Goal: Find specific page/section: Find specific page/section

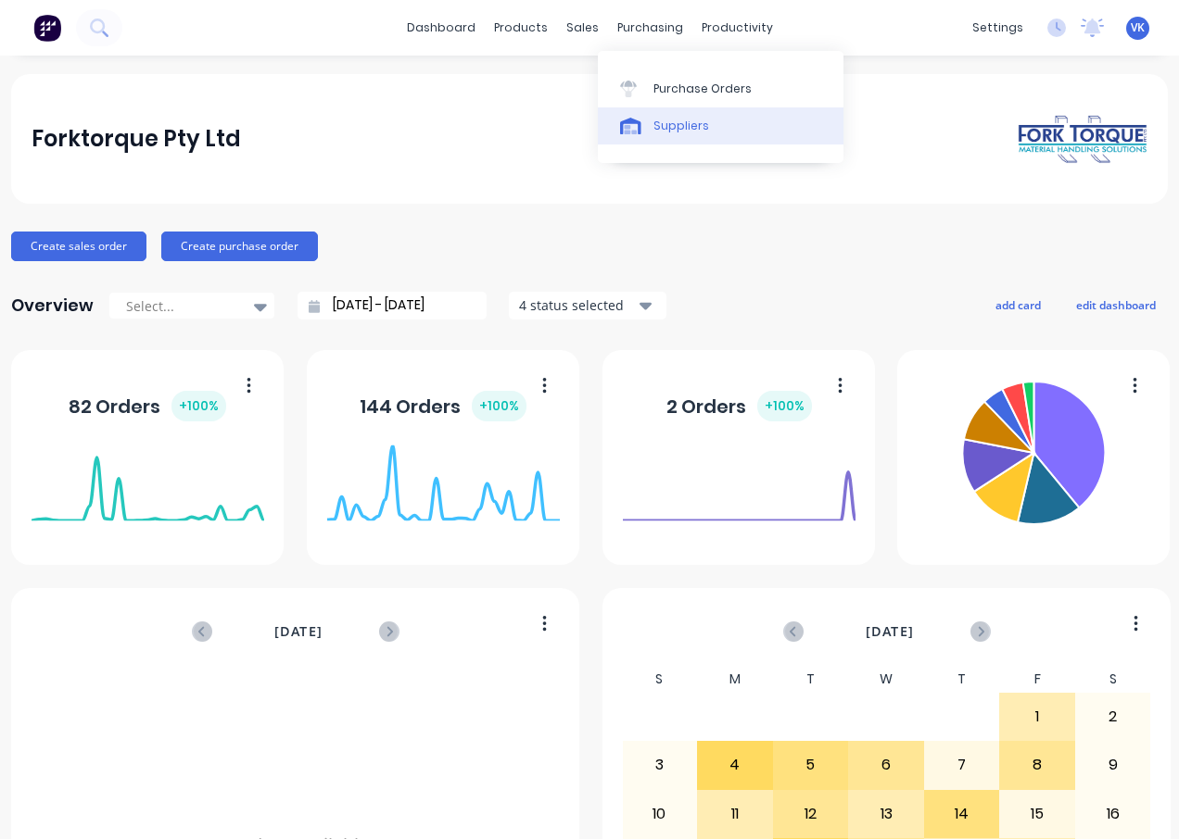
click at [683, 128] on div "Suppliers" at bounding box center [681, 126] width 56 height 17
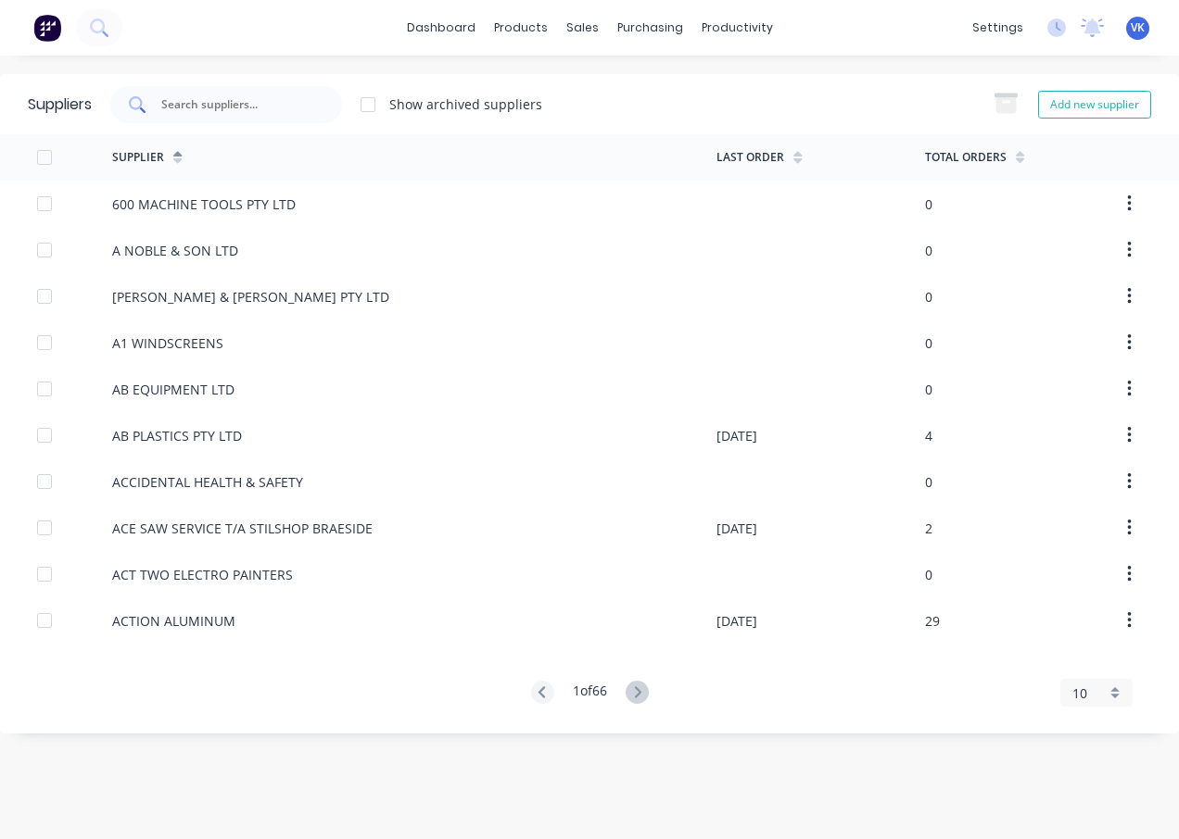
click at [283, 102] on input "text" at bounding box center [236, 104] width 154 height 19
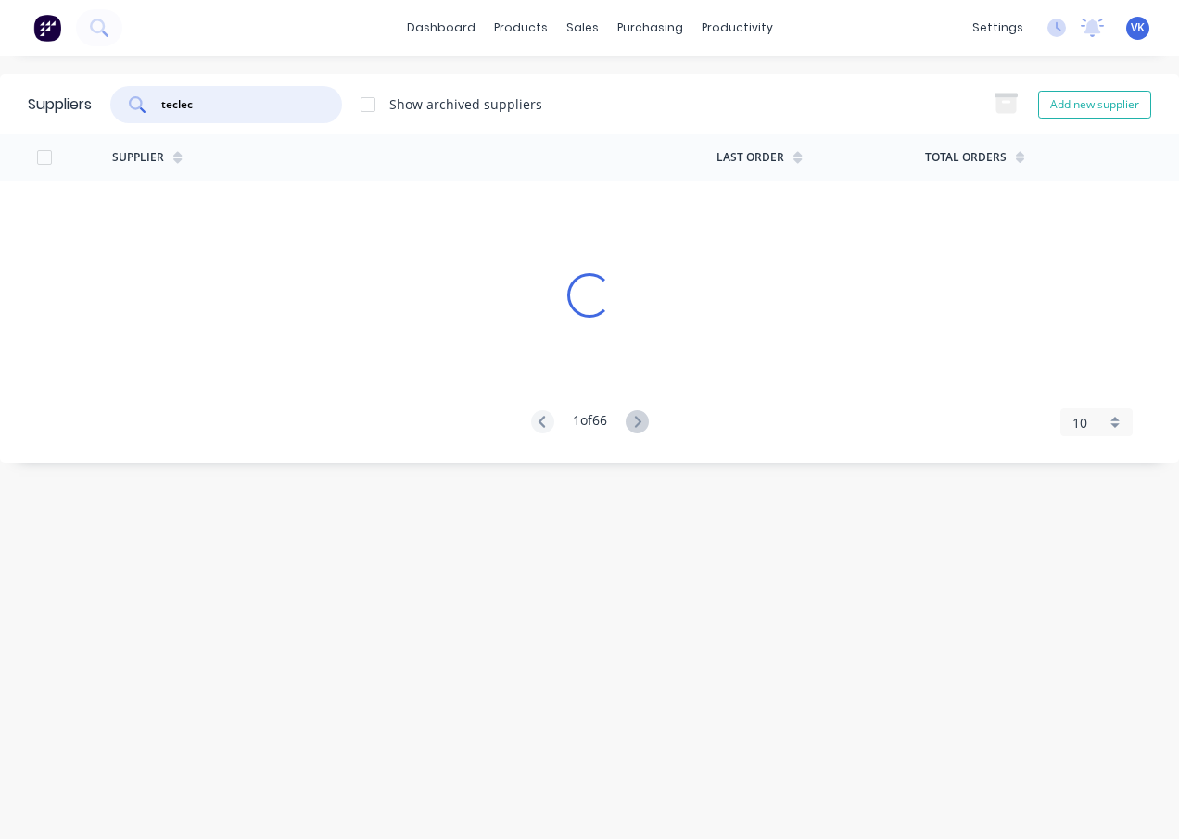
type input "teclec"
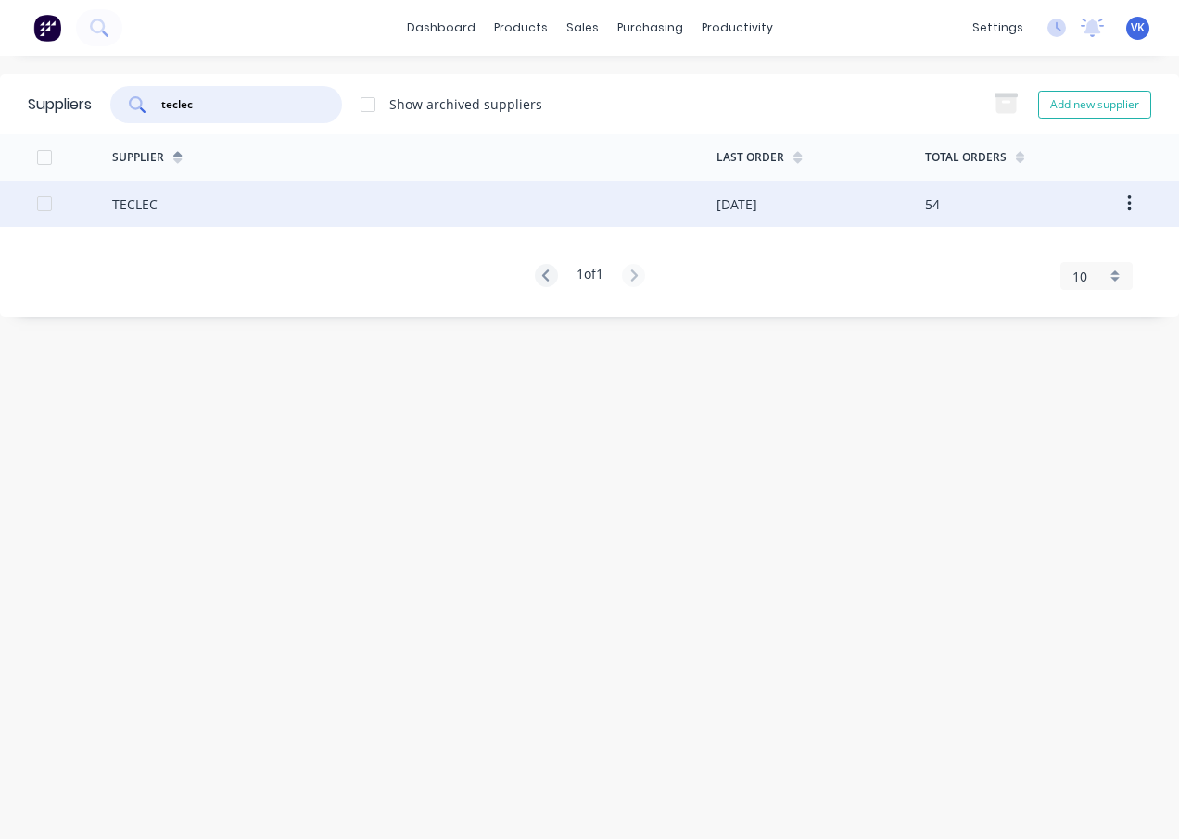
click at [348, 214] on div "TECLEC" at bounding box center [414, 204] width 604 height 46
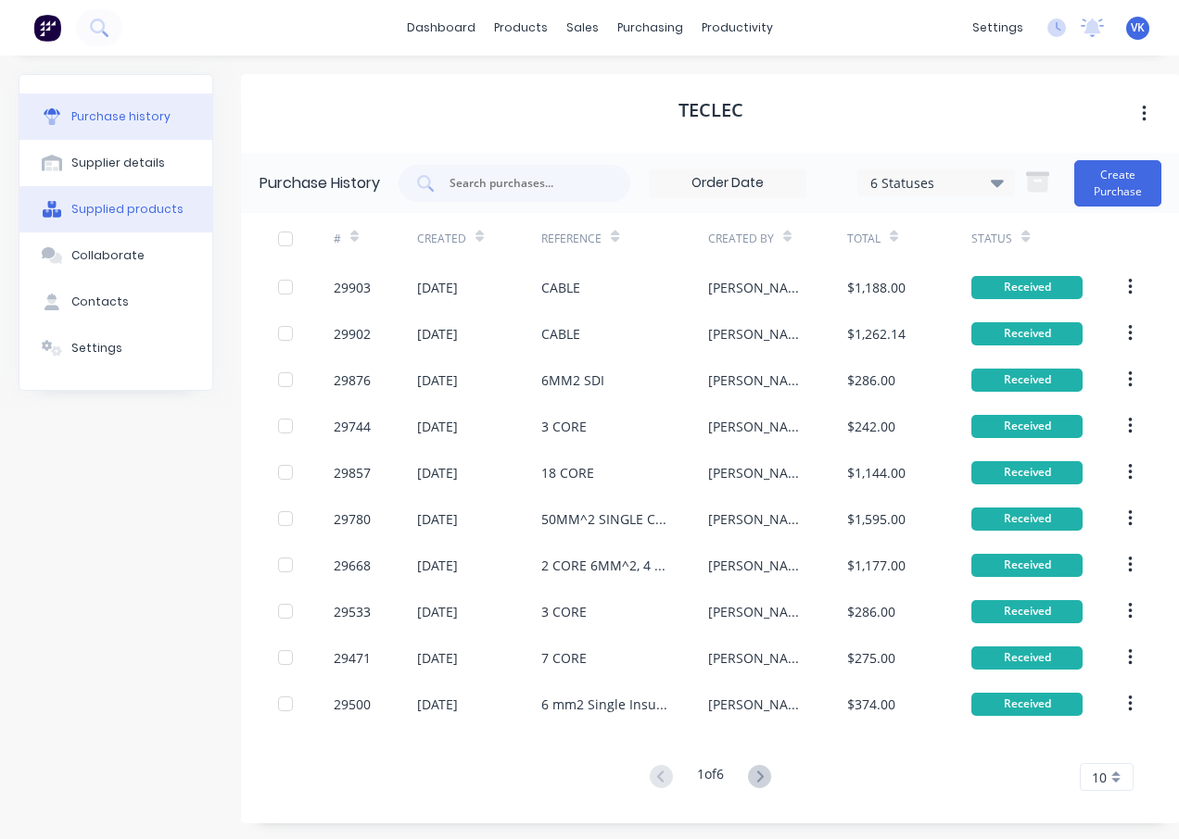
click at [157, 216] on div "Supplied products" at bounding box center [127, 209] width 112 height 17
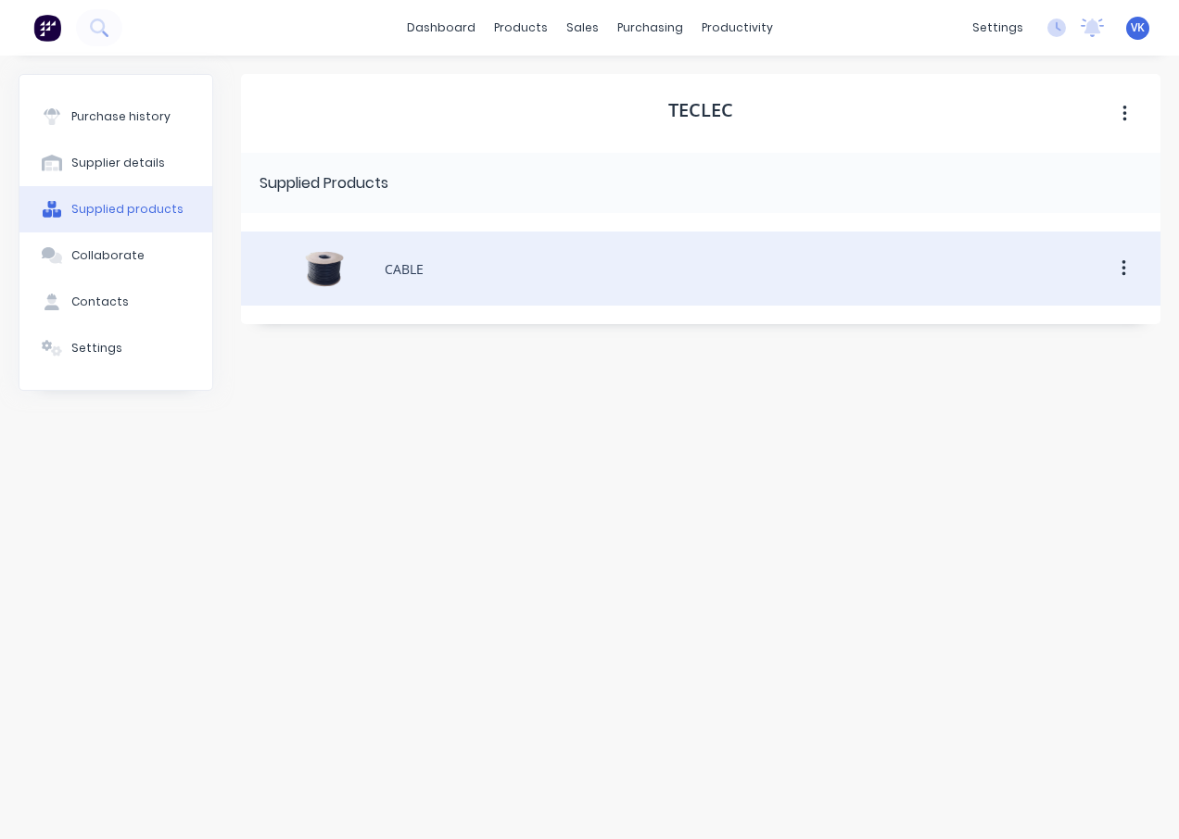
click at [411, 275] on div "CABLE" at bounding box center [700, 269] width 919 height 74
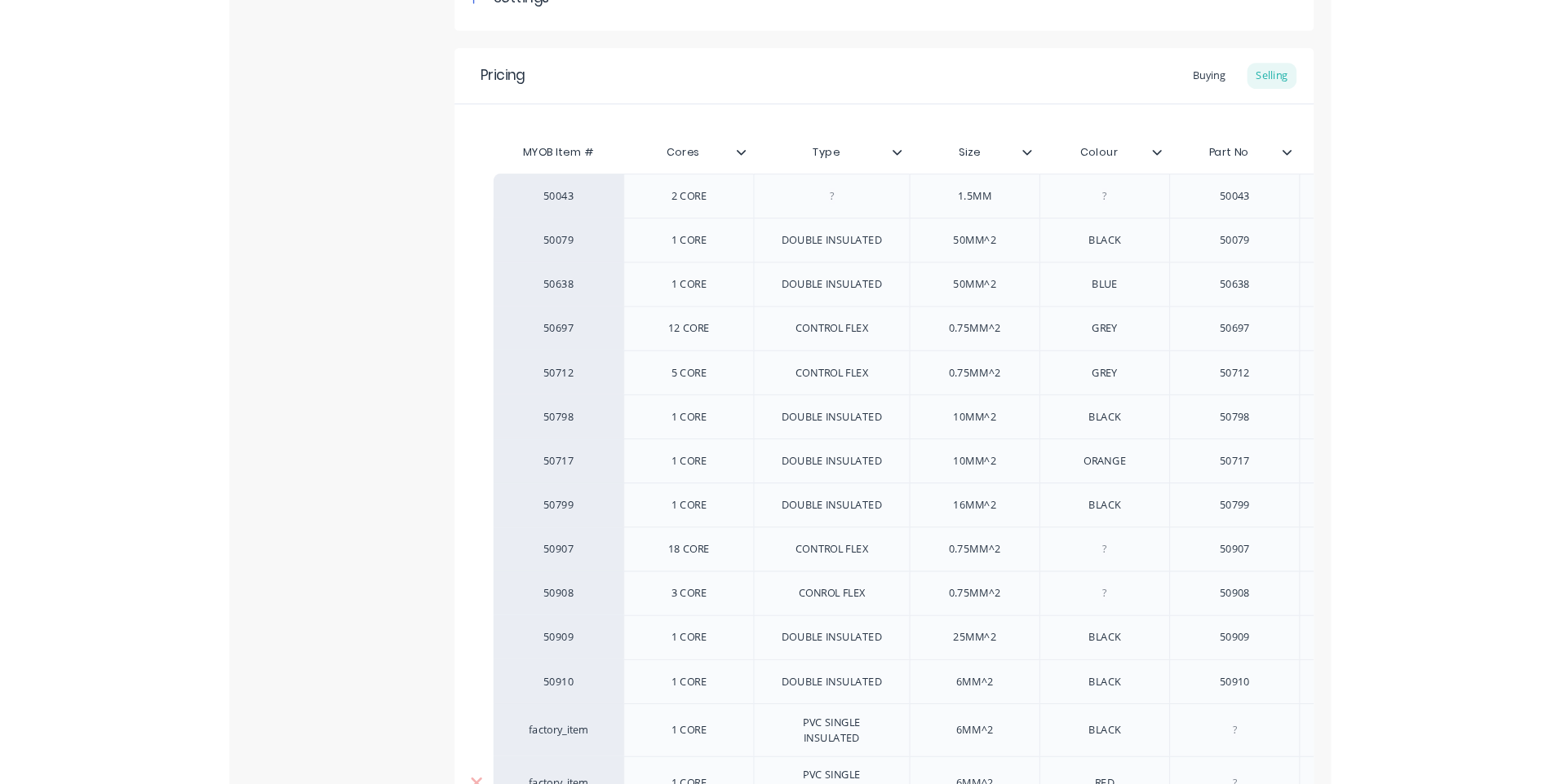
scroll to position [238, 0]
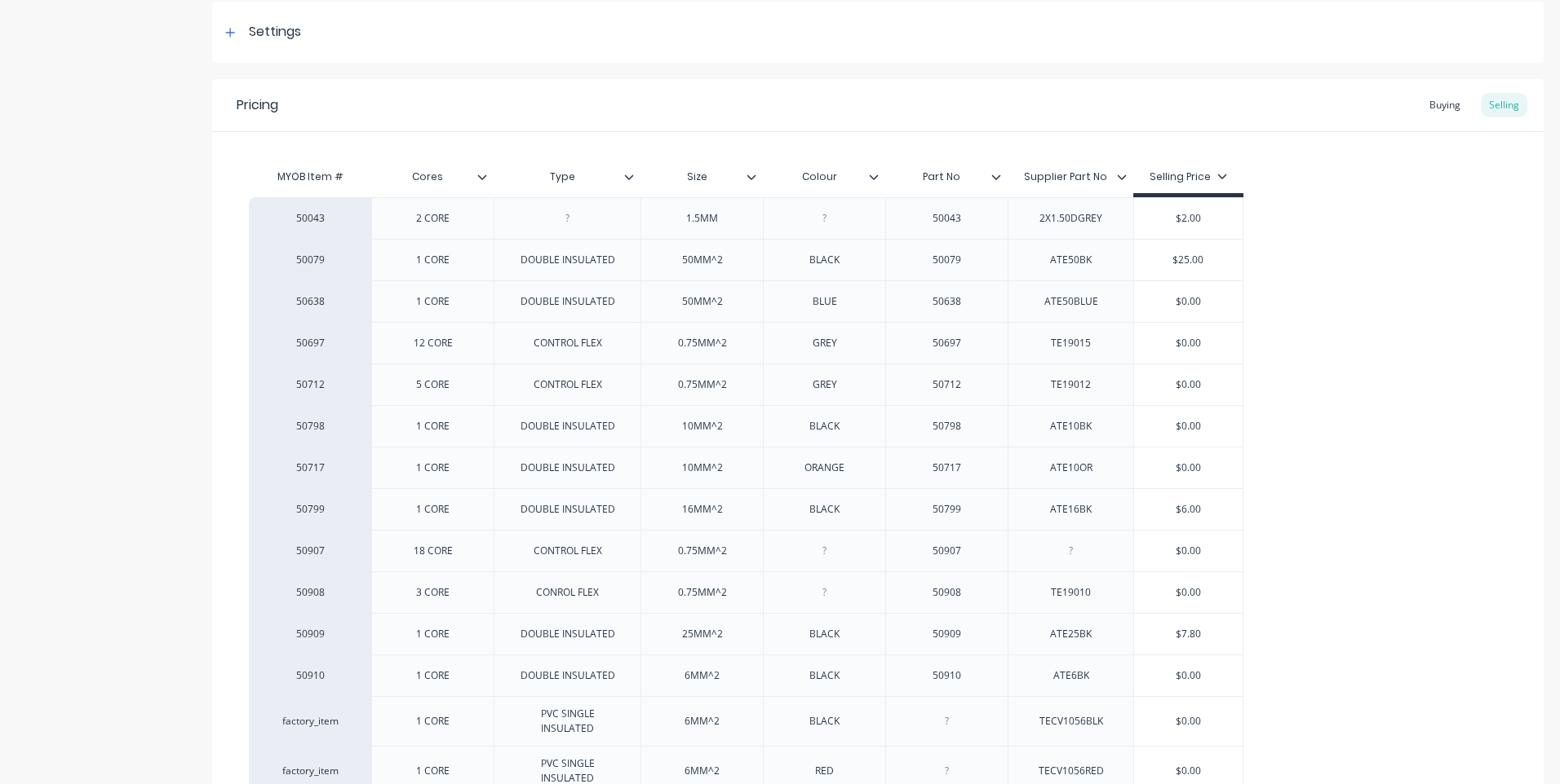
type textarea "x"
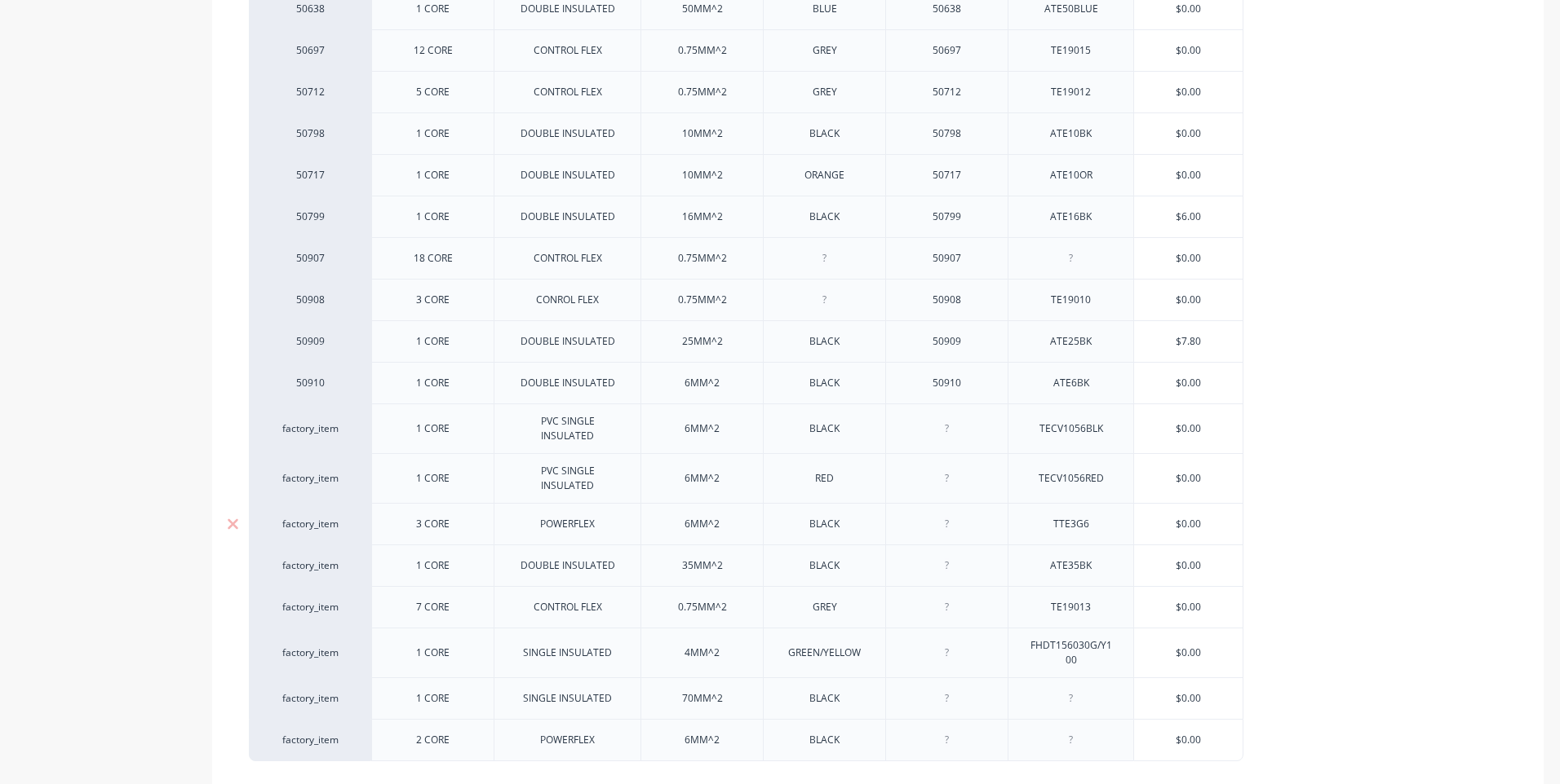
scroll to position [527, 0]
